Goal: Task Accomplishment & Management: Manage account settings

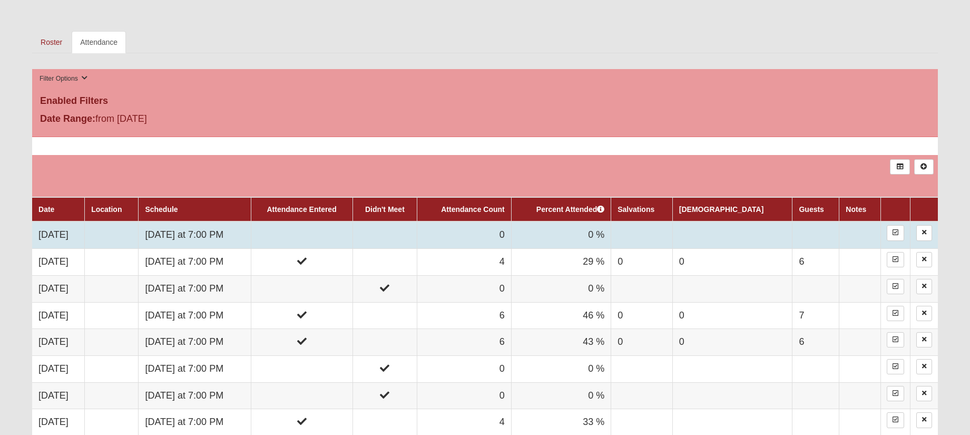
scroll to position [465, 0]
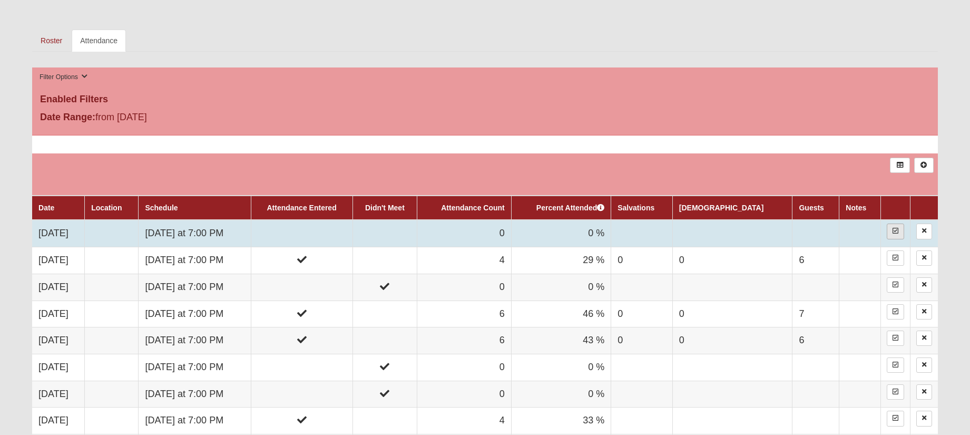
click at [898, 230] on link at bounding box center [895, 230] width 17 height 15
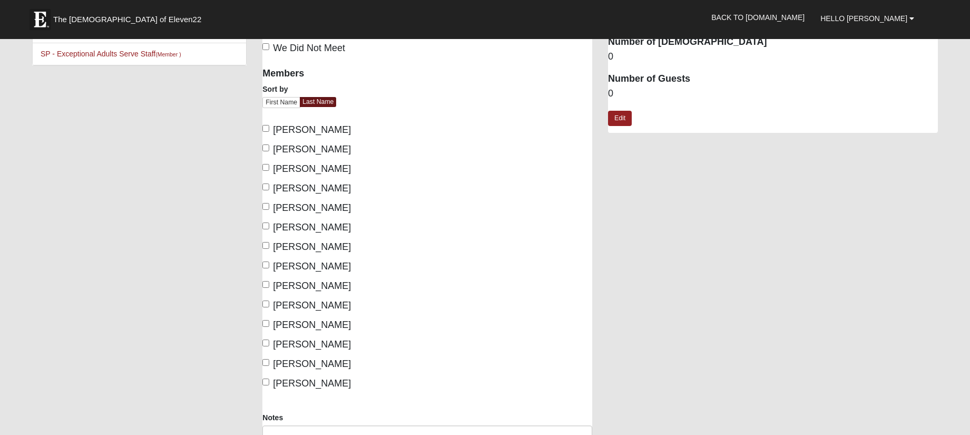
scroll to position [45, 0]
click at [266, 224] on input "[PERSON_NAME]" at bounding box center [265, 225] width 7 height 7
checkbox input "true"
click at [266, 323] on input "[PERSON_NAME]" at bounding box center [265, 322] width 7 height 7
checkbox input "true"
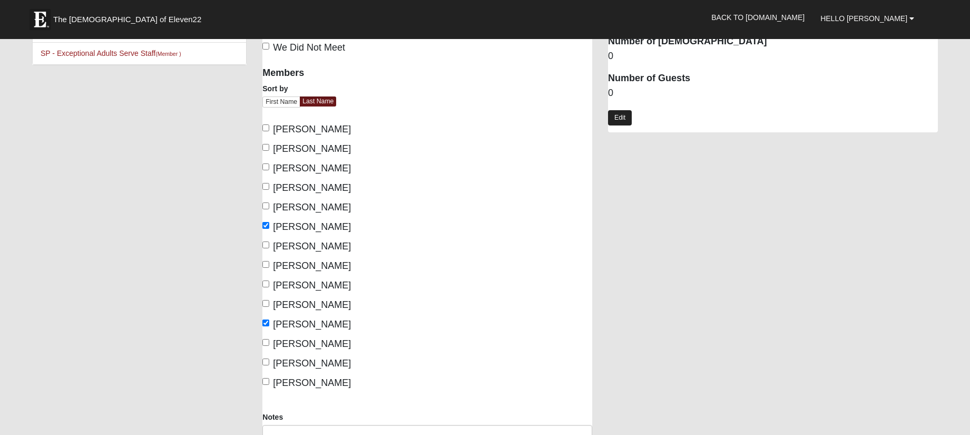
click at [627, 117] on link "Edit" at bounding box center [620, 117] width 24 height 15
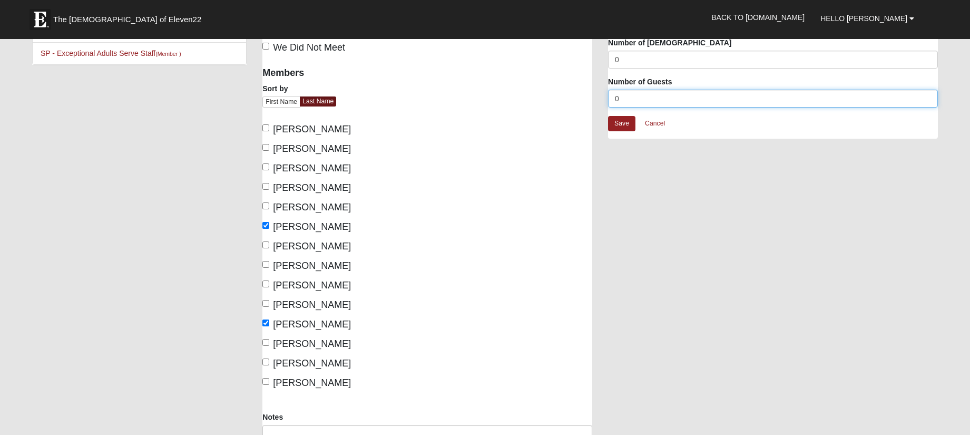
click at [637, 101] on input "0" at bounding box center [773, 99] width 330 height 18
type input "2"
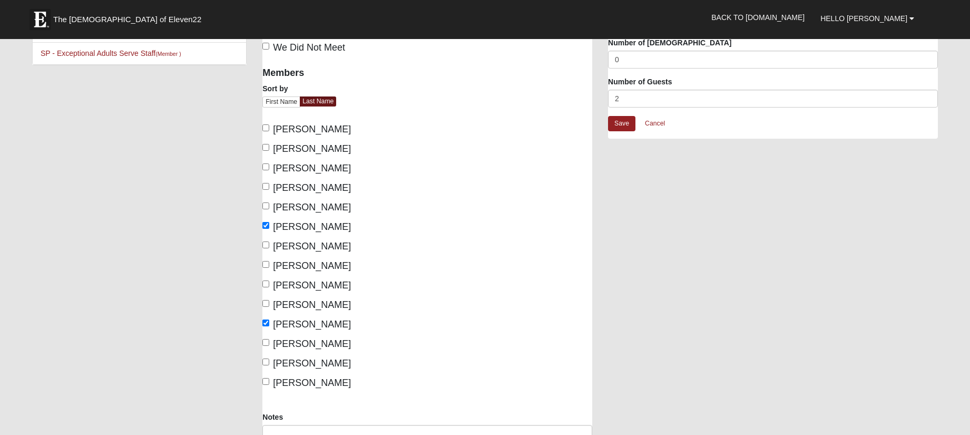
click at [626, 205] on div "Mens Holtz 32095 Attendance Attendance For 10/6/2025 Schedule We Did Not Meet" at bounding box center [601, 251] width 692 height 507
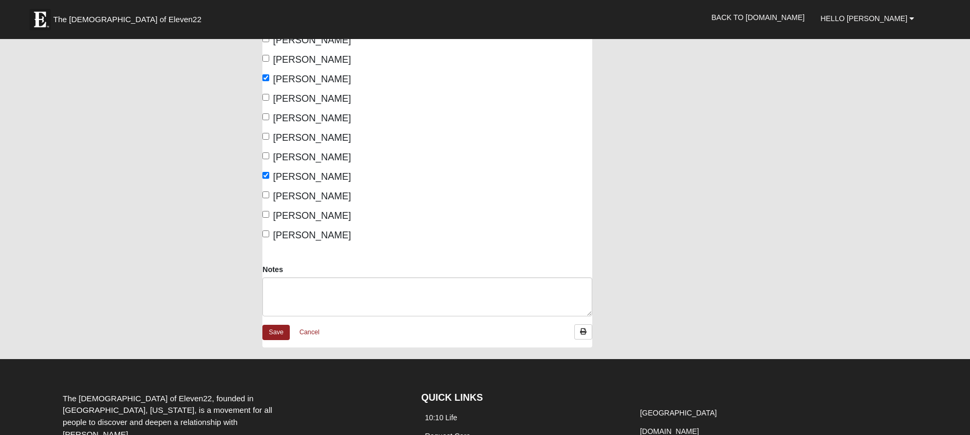
scroll to position [253, 0]
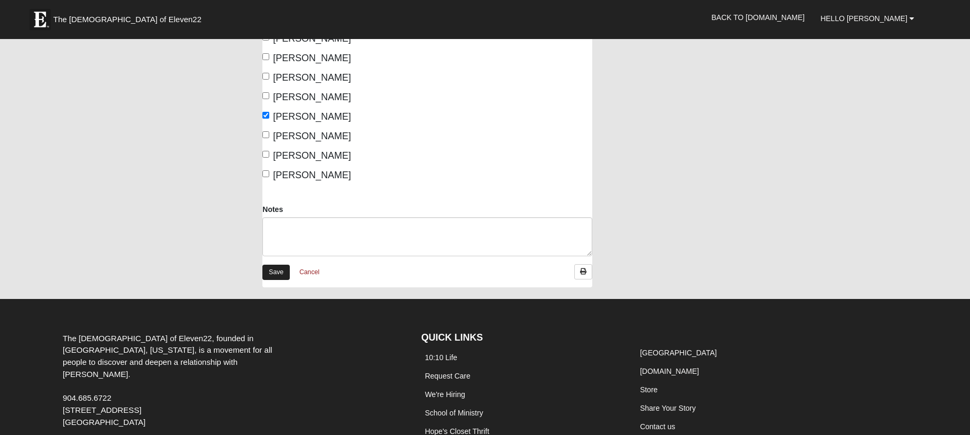
click at [284, 273] on link "Save" at bounding box center [275, 272] width 27 height 15
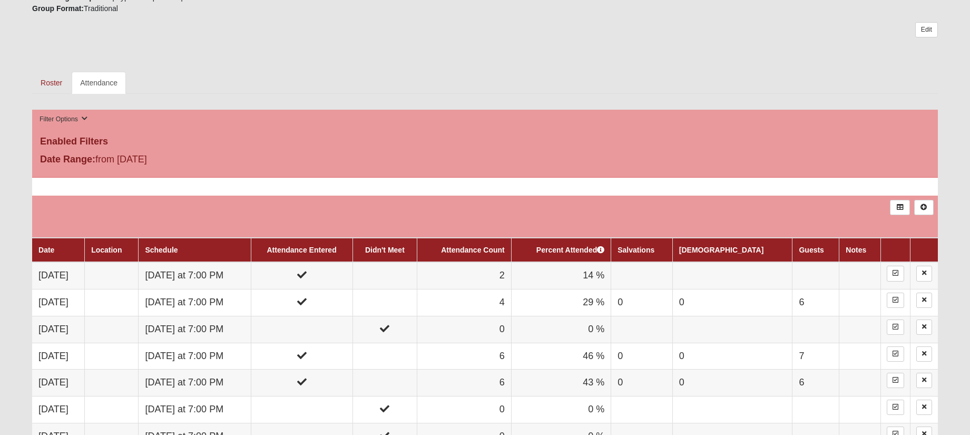
scroll to position [424, 0]
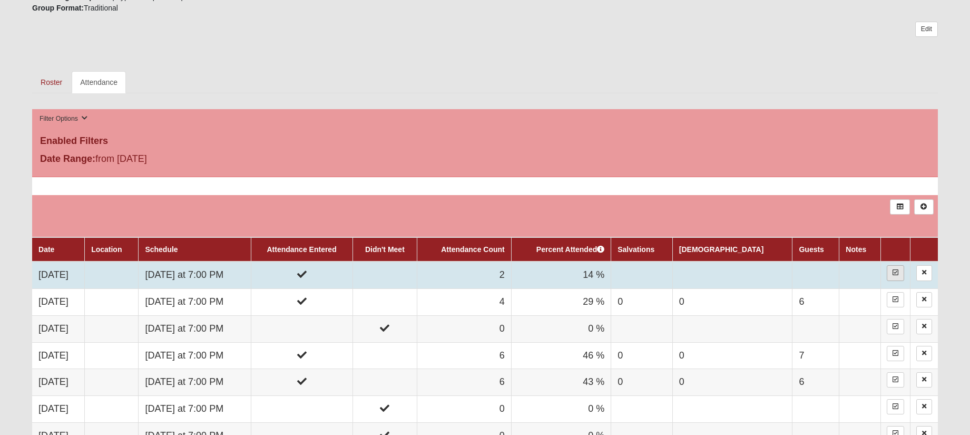
click at [893, 270] on icon at bounding box center [896, 272] width 6 height 6
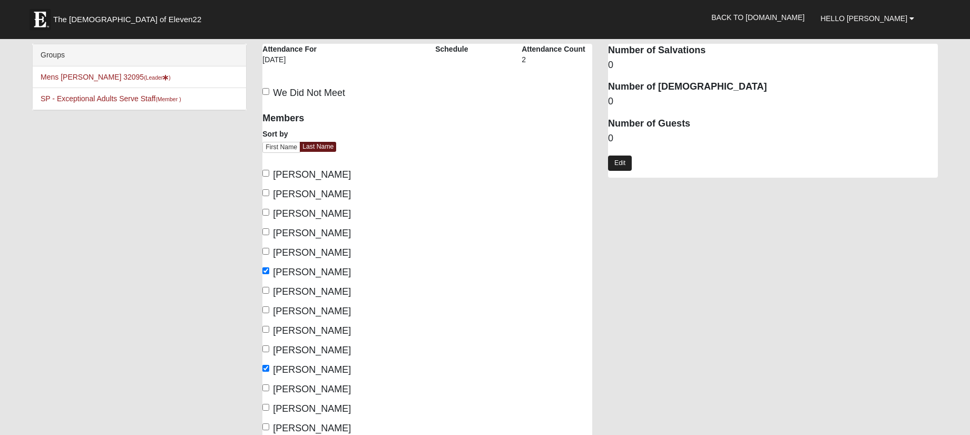
click at [617, 158] on link "Edit" at bounding box center [620, 162] width 24 height 15
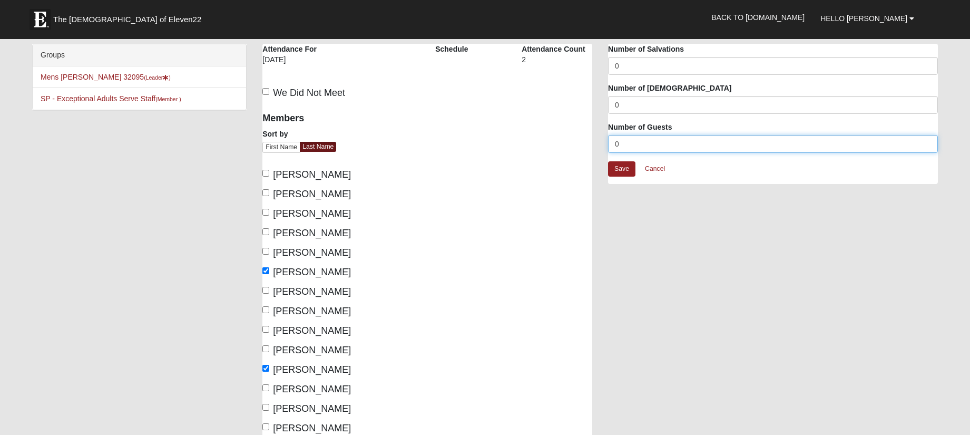
click at [631, 148] on input "0" at bounding box center [773, 144] width 330 height 18
type input "2"
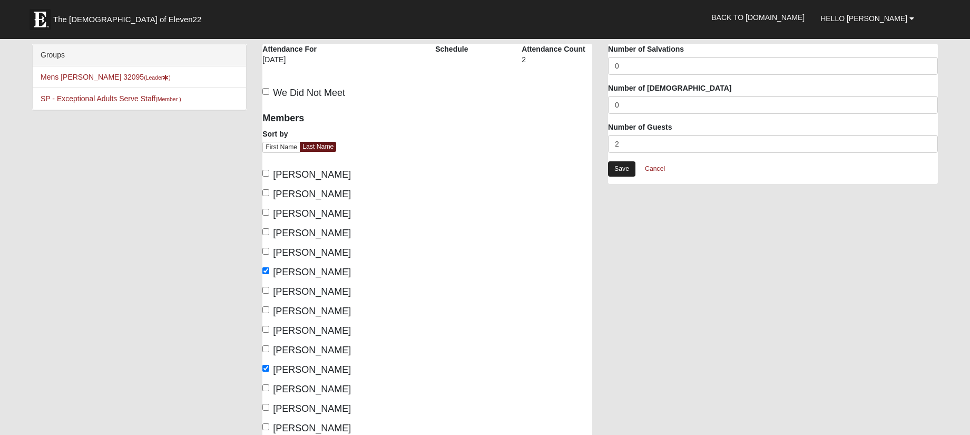
click at [624, 168] on link "Save" at bounding box center [621, 168] width 27 height 15
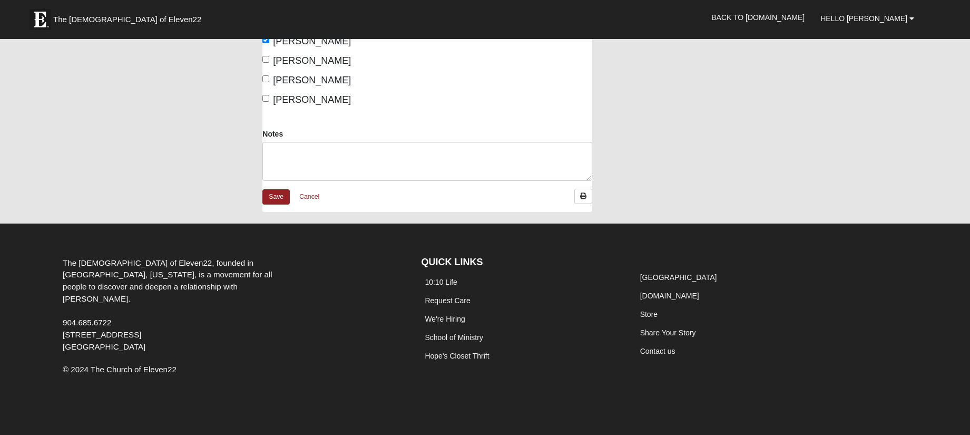
scroll to position [328, 0]
click at [277, 196] on link "Save" at bounding box center [275, 197] width 27 height 15
